Goal: Check status: Check status

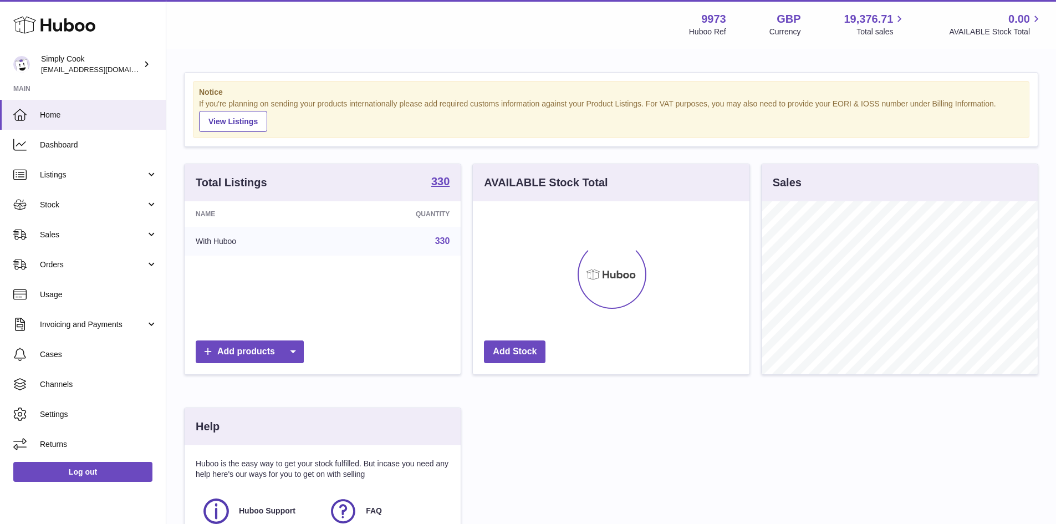
scroll to position [173, 277]
click at [100, 163] on link "Listings" at bounding box center [83, 175] width 166 height 30
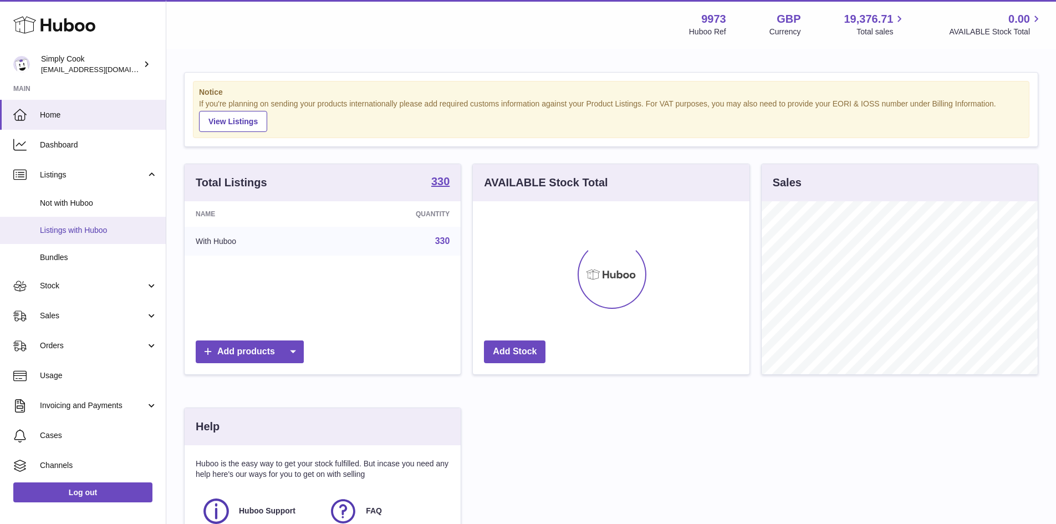
click at [106, 229] on span "Listings with Huboo" at bounding box center [99, 230] width 118 height 11
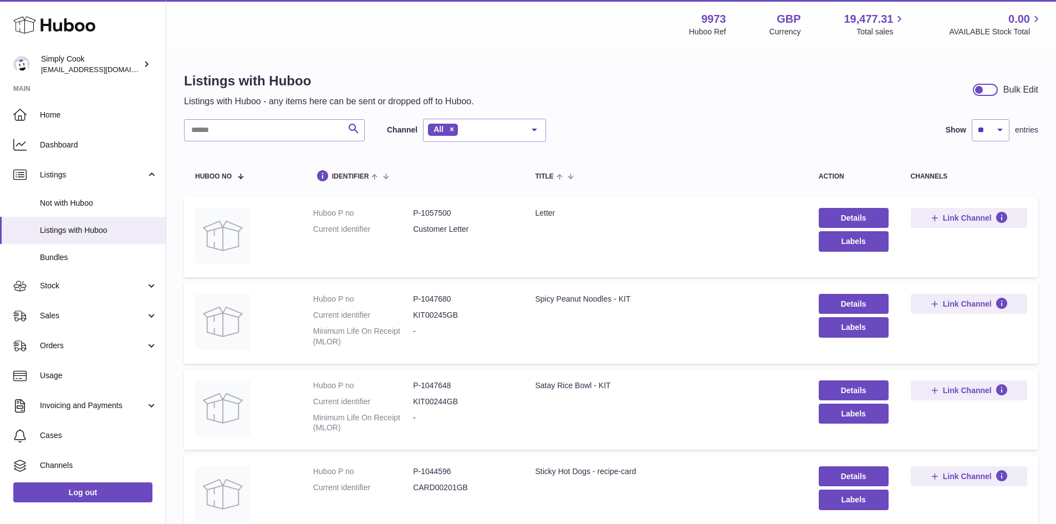
click at [451, 210] on dd "P-1057500" at bounding box center [463, 213] width 100 height 11
click at [436, 213] on dd "P-1057500" at bounding box center [463, 213] width 100 height 11
copy dd "1057500"
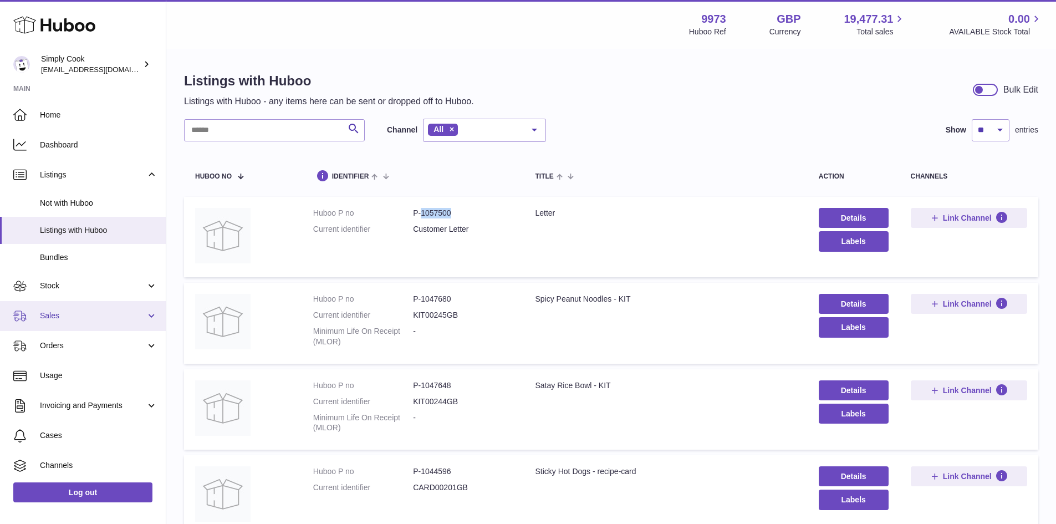
click at [108, 314] on span "Sales" at bounding box center [93, 315] width 106 height 11
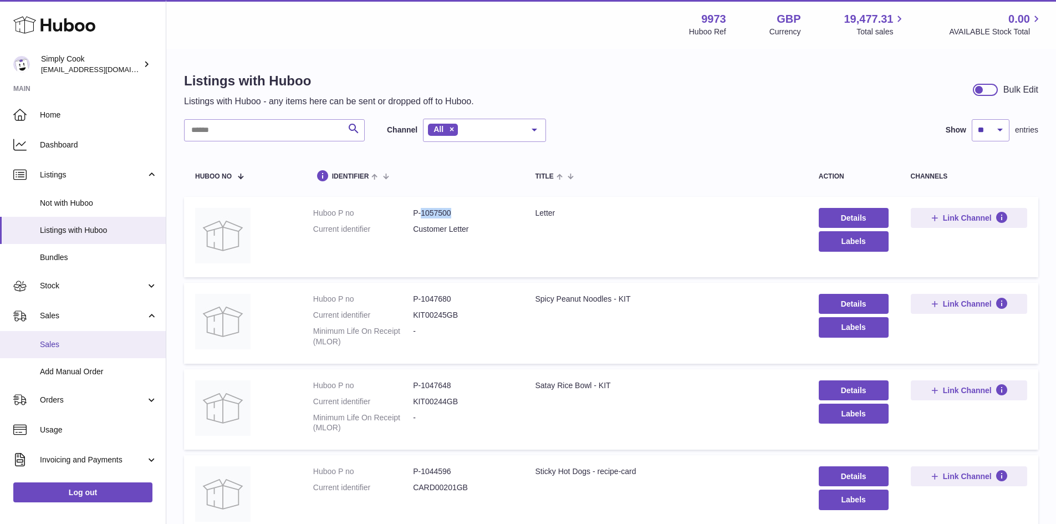
click at [113, 348] on span "Sales" at bounding box center [99, 344] width 118 height 11
click at [110, 341] on span "Sales" at bounding box center [99, 344] width 118 height 11
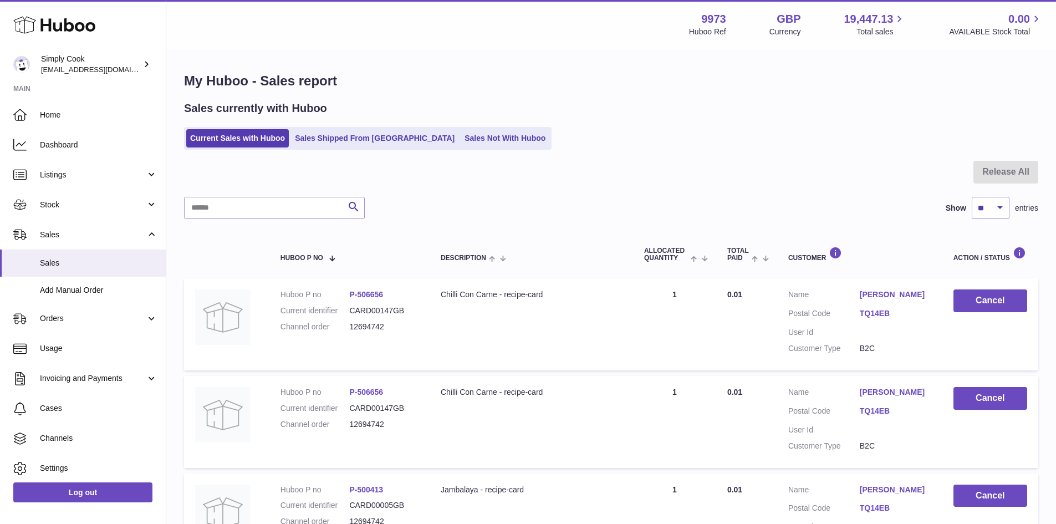
click at [289, 213] on input "text" at bounding box center [274, 208] width 181 height 22
paste input "*******"
type input "*******"
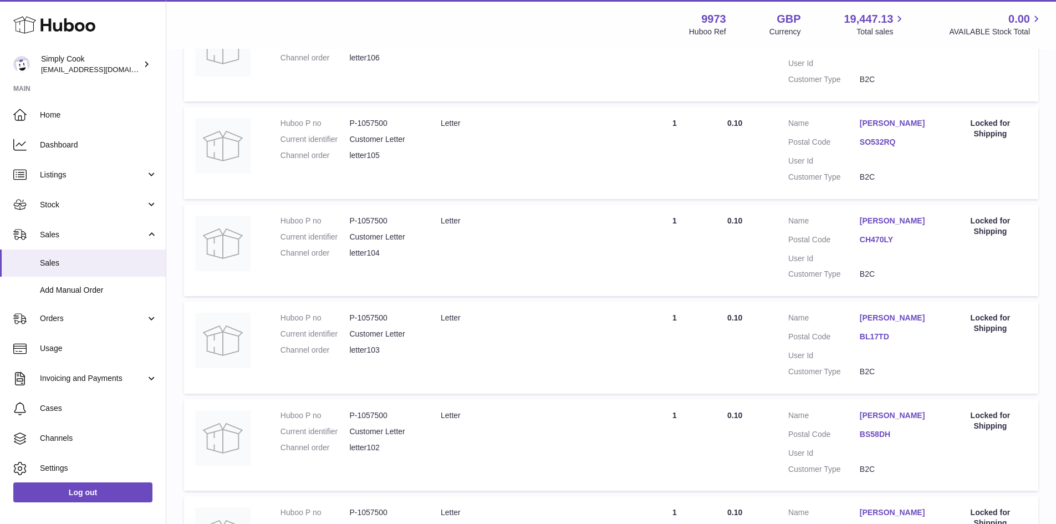
scroll to position [854, 0]
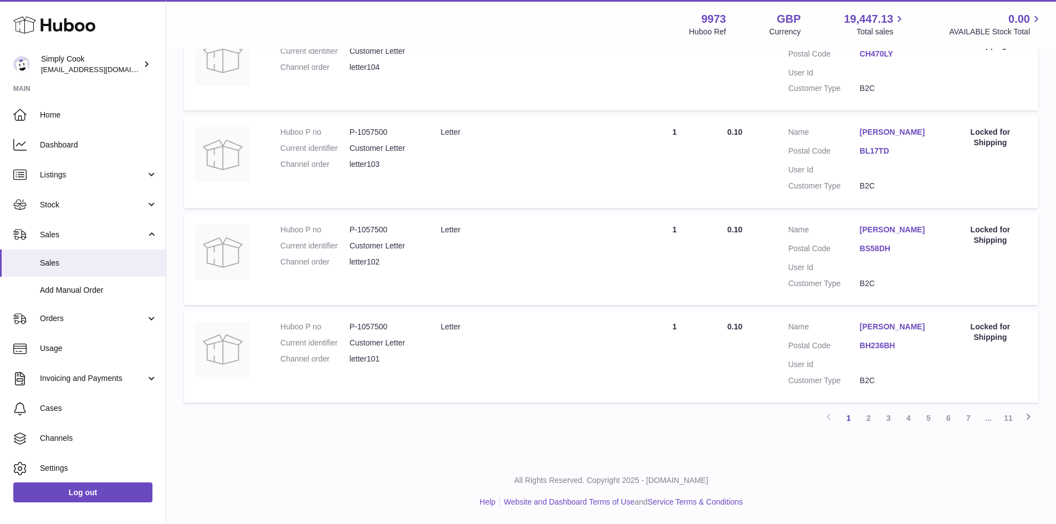
click at [957, 422] on link "6" at bounding box center [948, 418] width 20 height 20
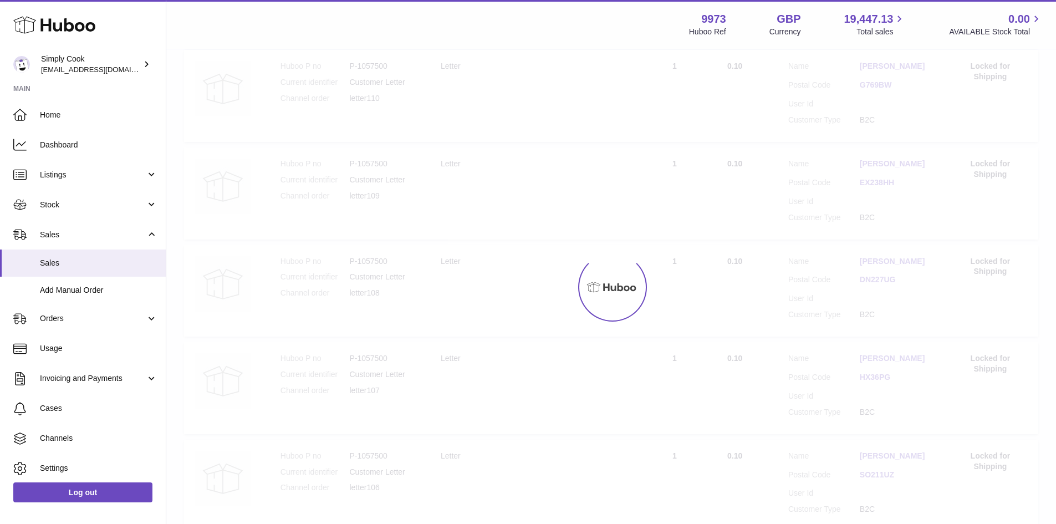
scroll to position [50, 0]
